Goal: Task Accomplishment & Management: Complete application form

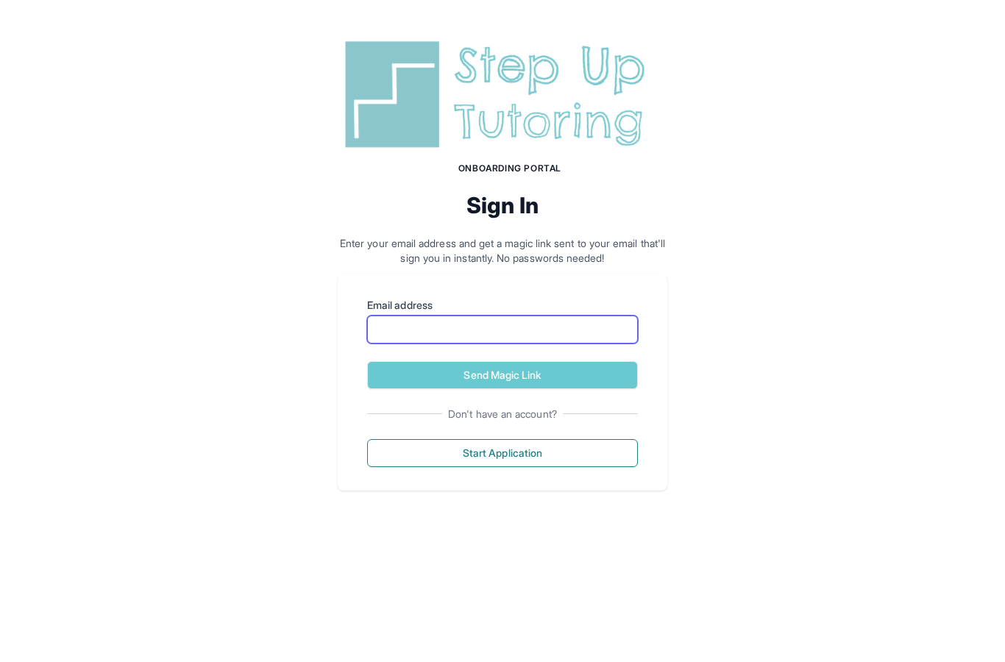
click at [483, 322] on input "Email address" at bounding box center [502, 330] width 271 height 28
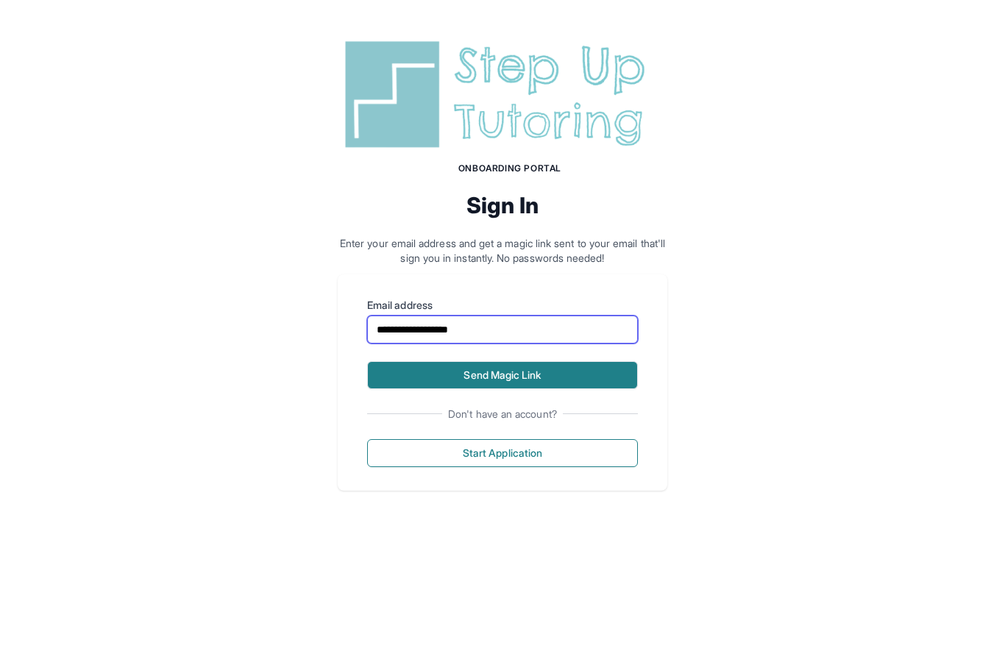
type input "**********"
click at [546, 375] on button "Send Magic Link" at bounding box center [502, 375] width 271 height 28
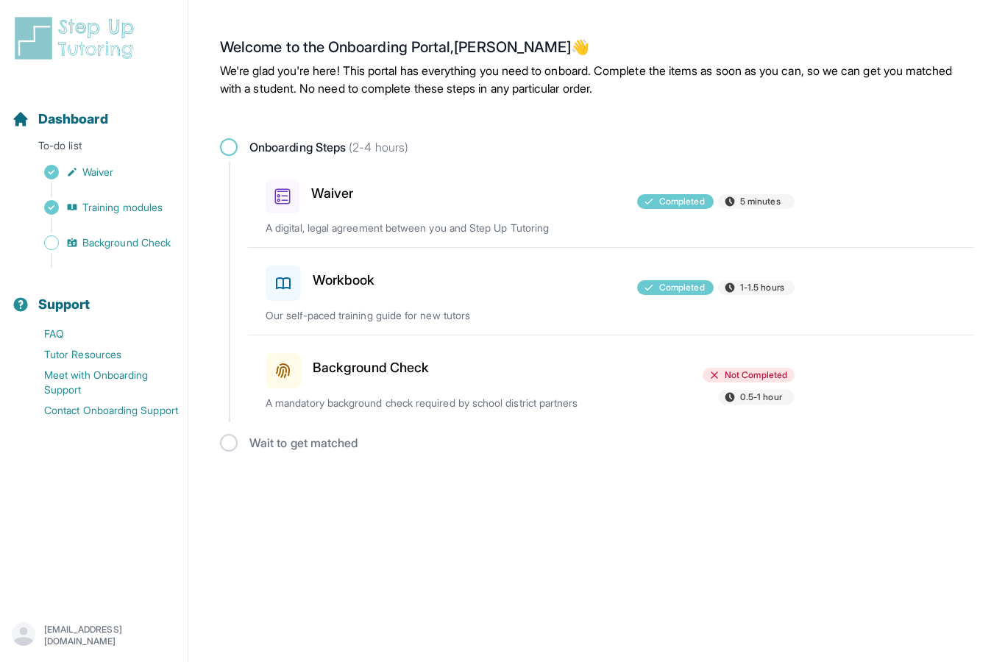
click at [378, 363] on h3 "Background Check" at bounding box center [371, 367] width 116 height 21
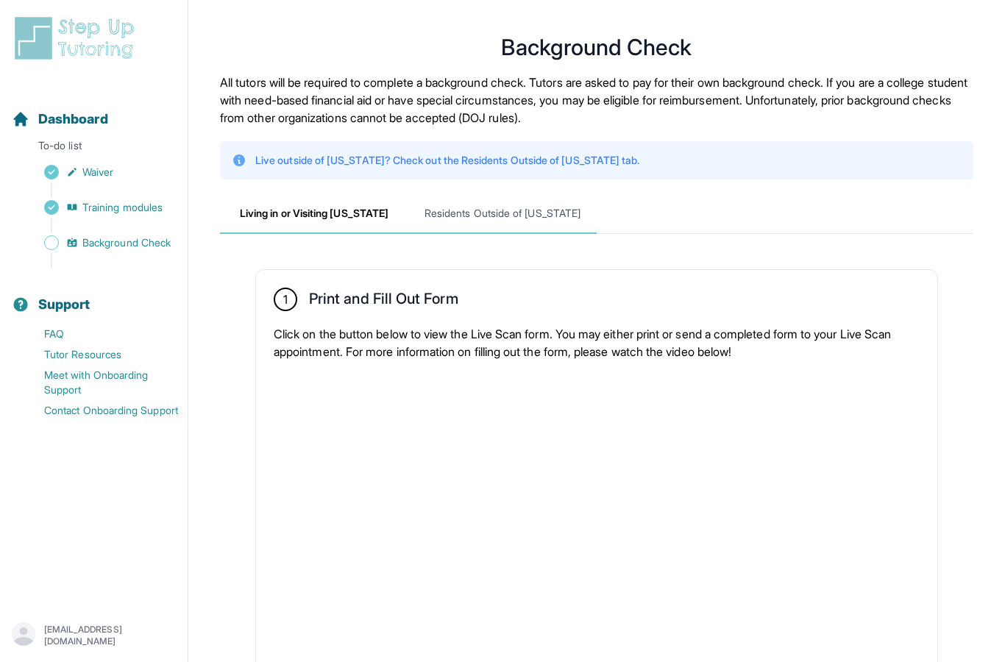
click at [570, 221] on span "Residents Outside of [US_STATE]" at bounding box center [502, 214] width 188 height 40
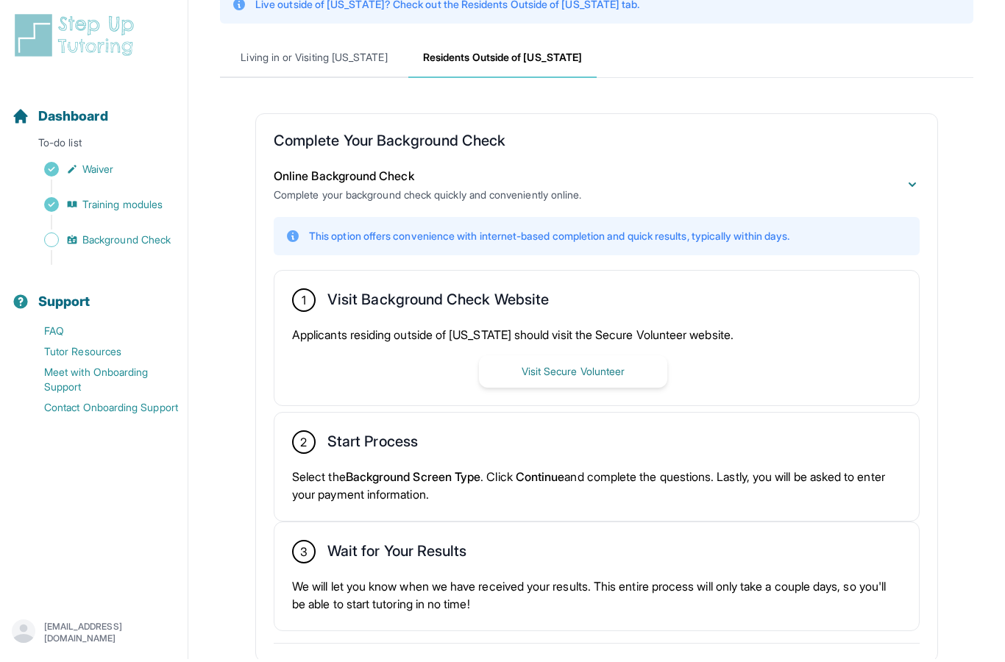
scroll to position [156, 0]
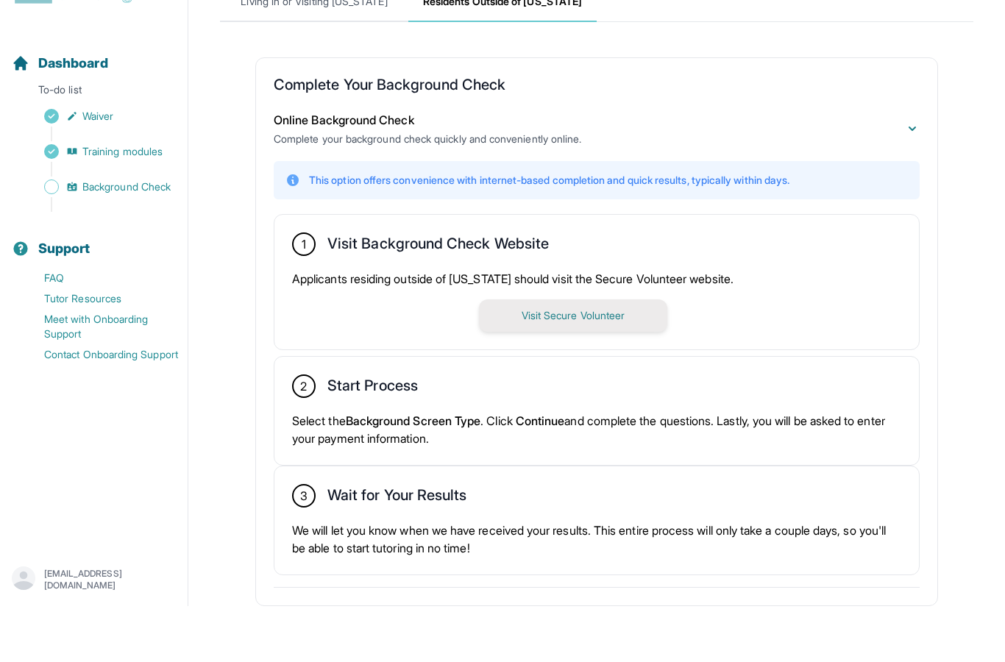
click at [554, 355] on button "Visit Secure Volunteer" at bounding box center [573, 371] width 188 height 32
